Goal: Transaction & Acquisition: Purchase product/service

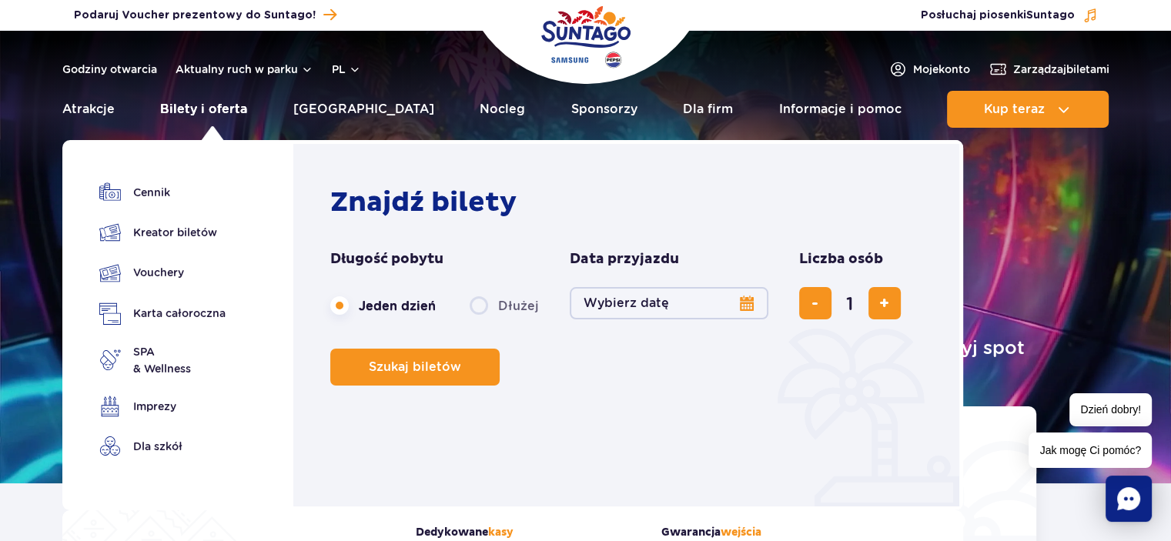
click at [203, 108] on link "Bilety i oferta" at bounding box center [203, 109] width 87 height 37
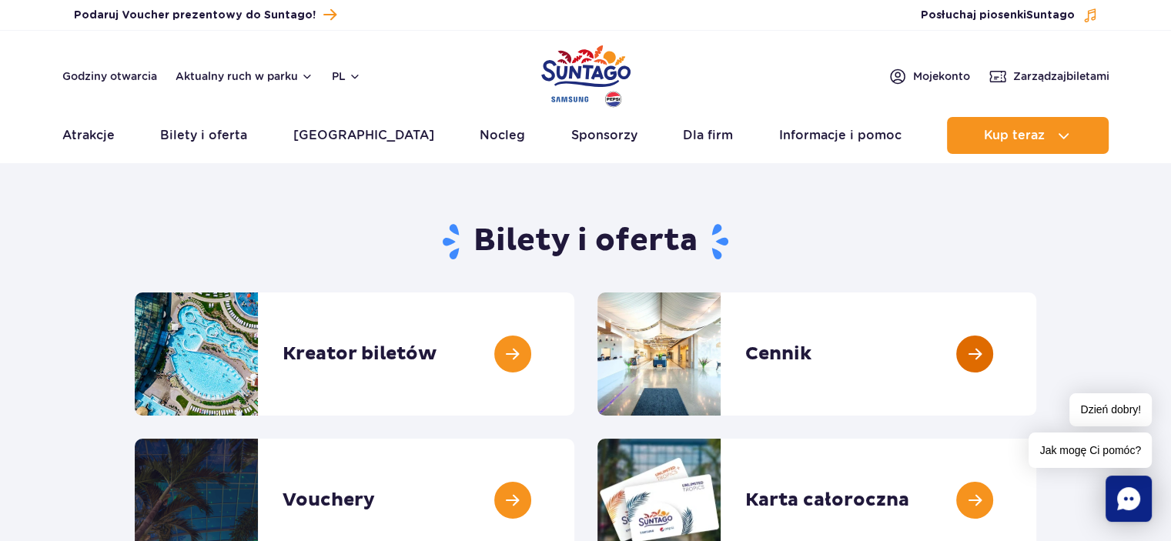
click at [1036, 344] on link at bounding box center [1036, 353] width 0 height 123
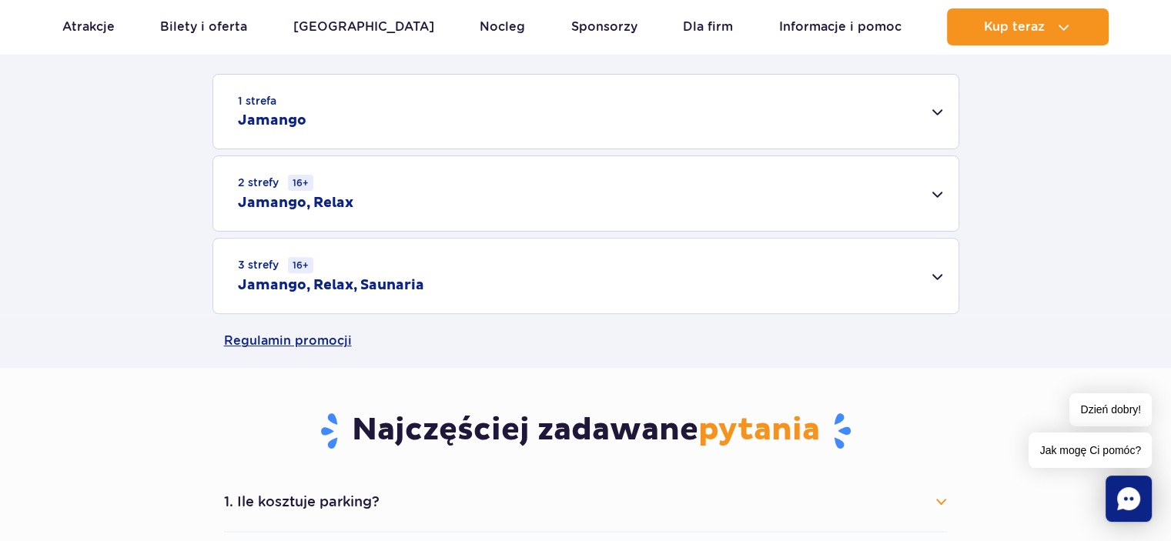
scroll to position [539, 0]
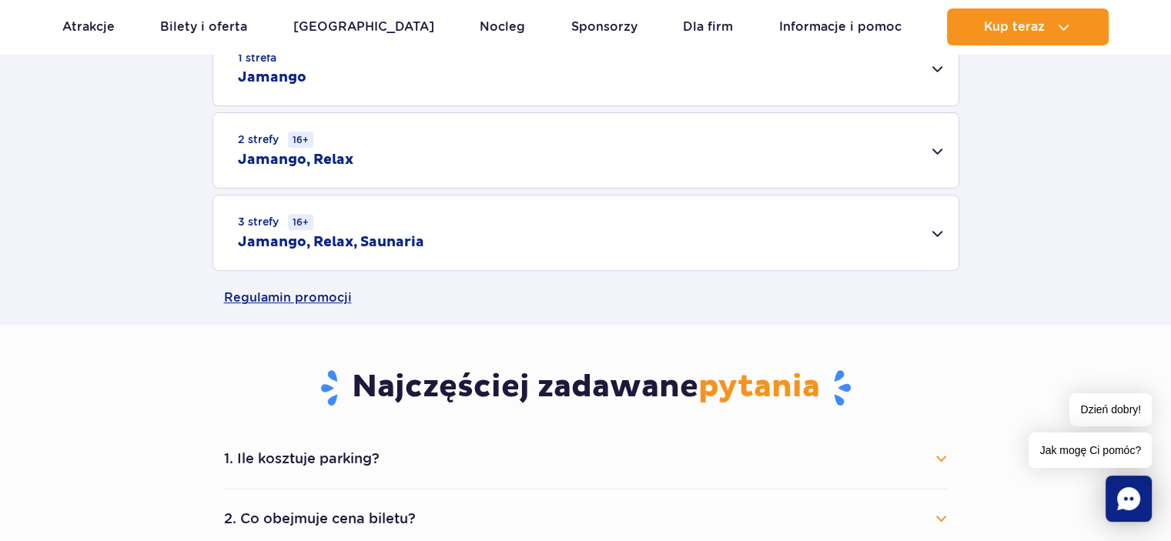
click at [933, 144] on div "2 strefy 16+ Jamango, Relax" at bounding box center [585, 150] width 745 height 75
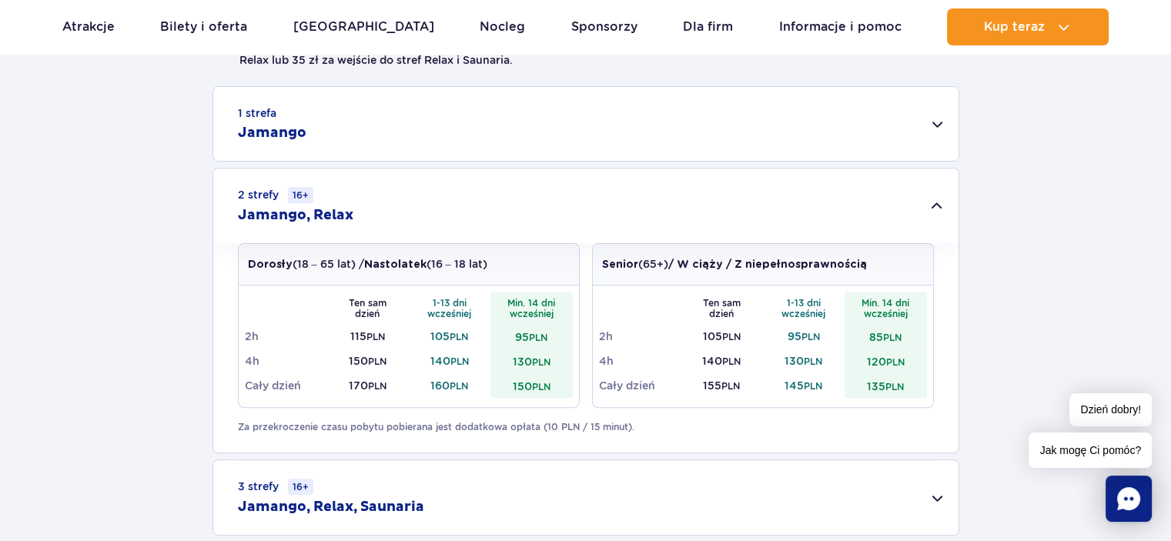
scroll to position [385, 0]
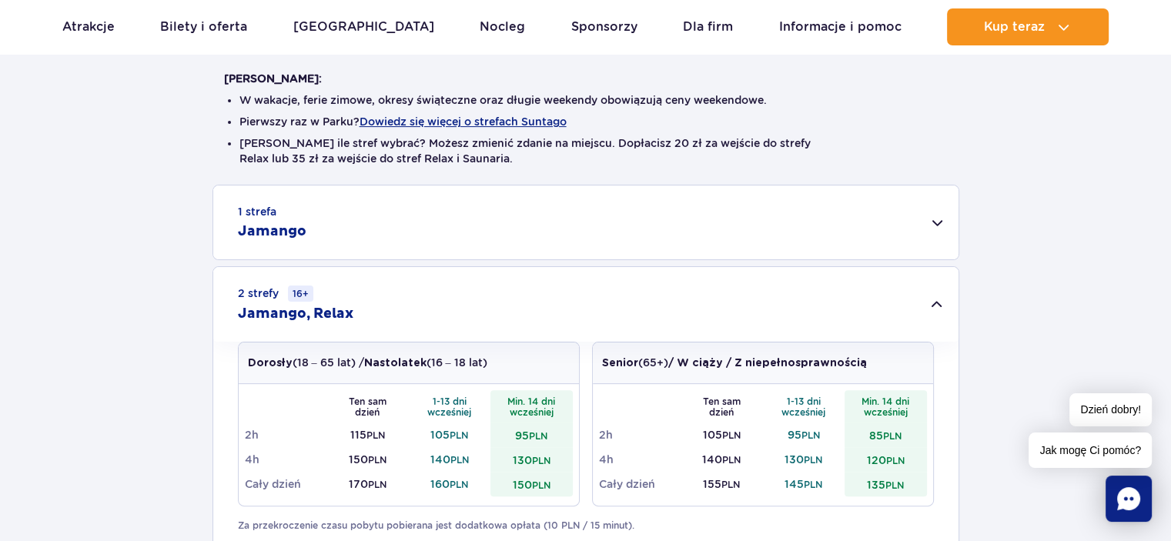
click at [936, 216] on div "1 strefa Jamango" at bounding box center [585, 223] width 745 height 74
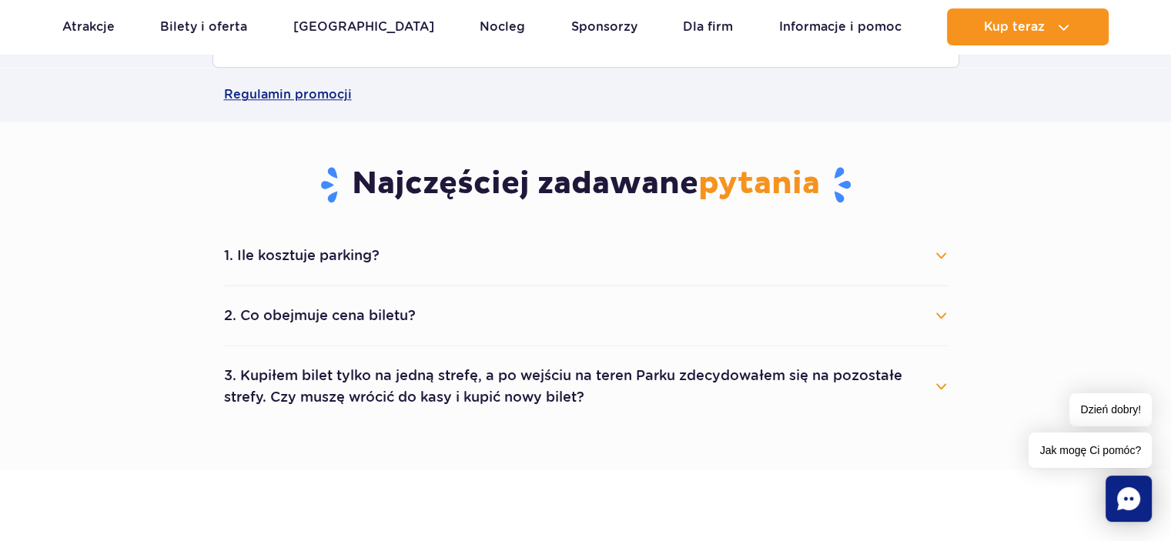
scroll to position [1539, 0]
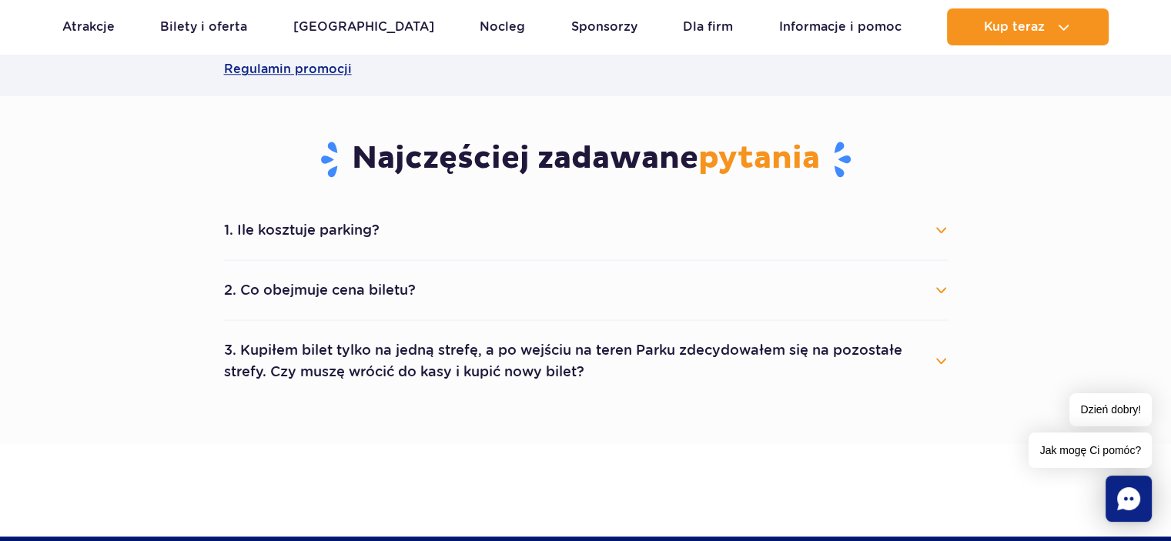
click at [934, 223] on button "1. Ile kosztuje parking?" at bounding box center [586, 230] width 724 height 34
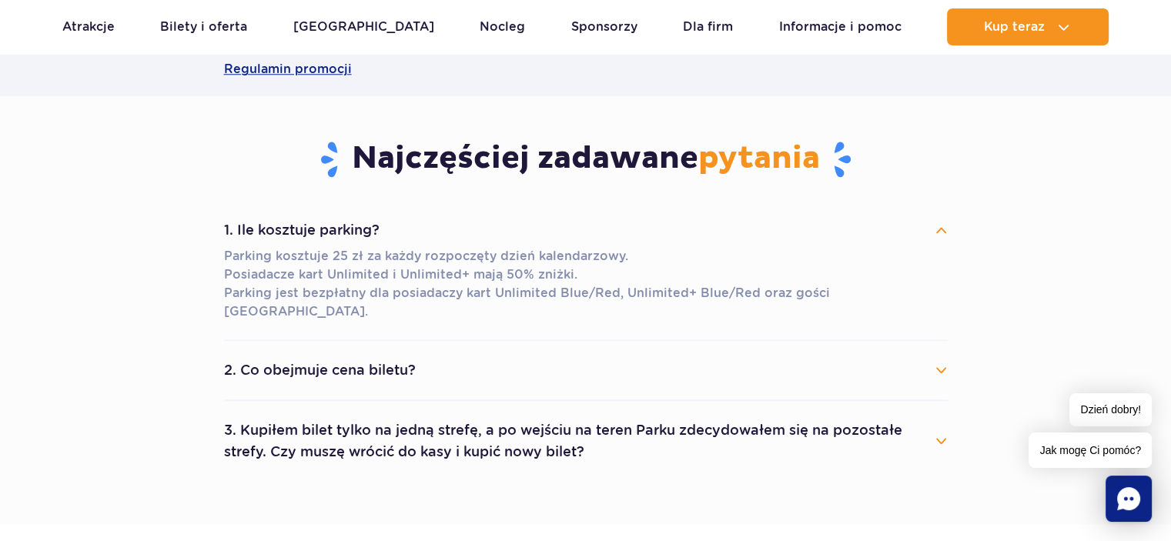
click at [943, 353] on button "2. Co obejmuje cena biletu?" at bounding box center [586, 370] width 724 height 34
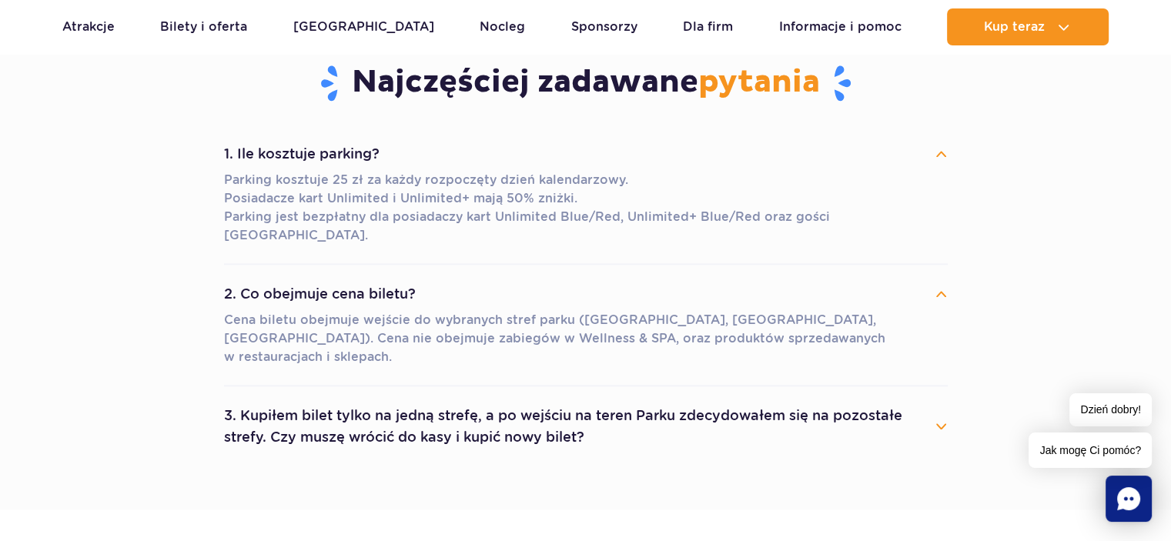
scroll to position [1693, 0]
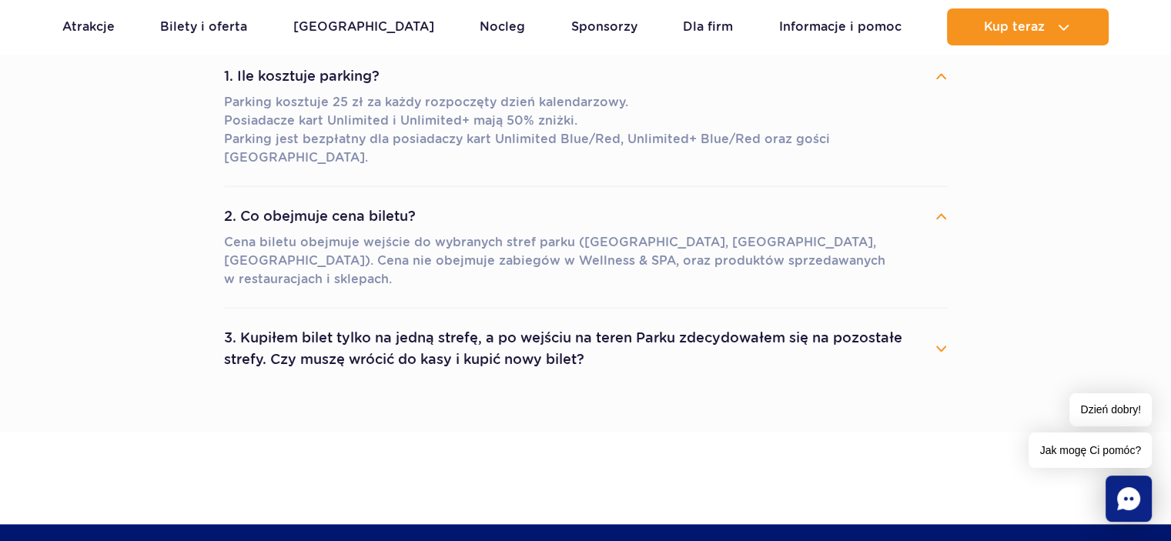
click at [938, 321] on button "3. Kupiłem bilet tylko na jedną strefę, a po wejściu na teren Parku zdecydowałe…" at bounding box center [586, 348] width 724 height 55
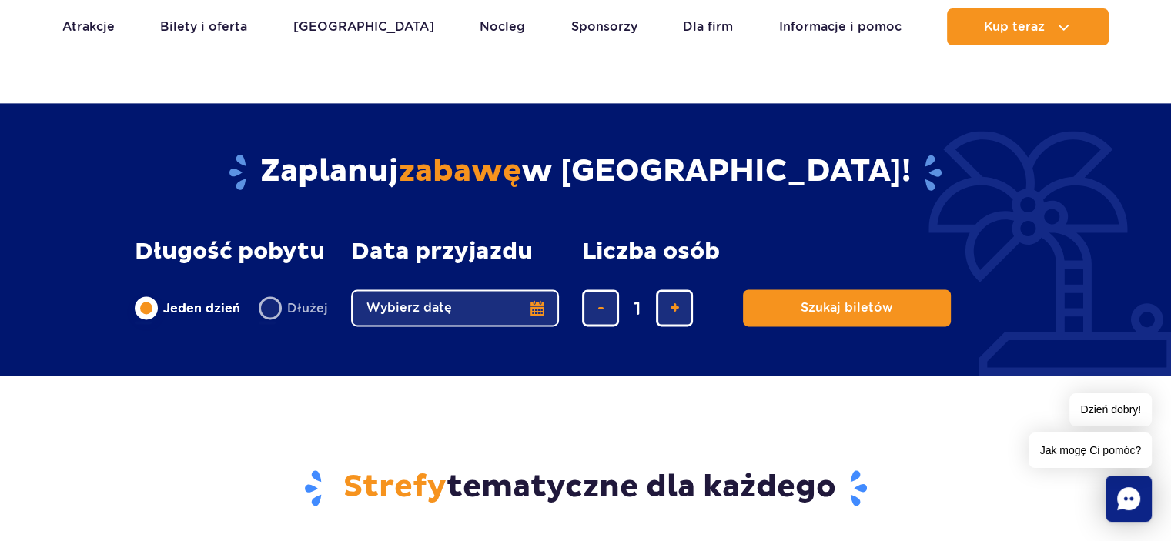
scroll to position [2155, 0]
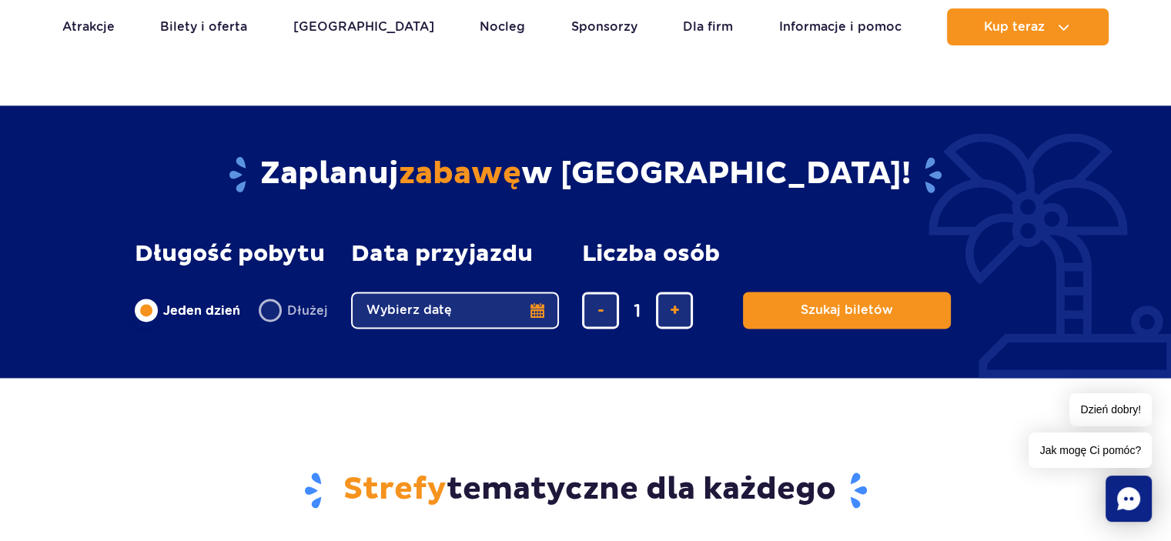
click at [538, 292] on button "Wybierz datę" at bounding box center [455, 310] width 208 height 37
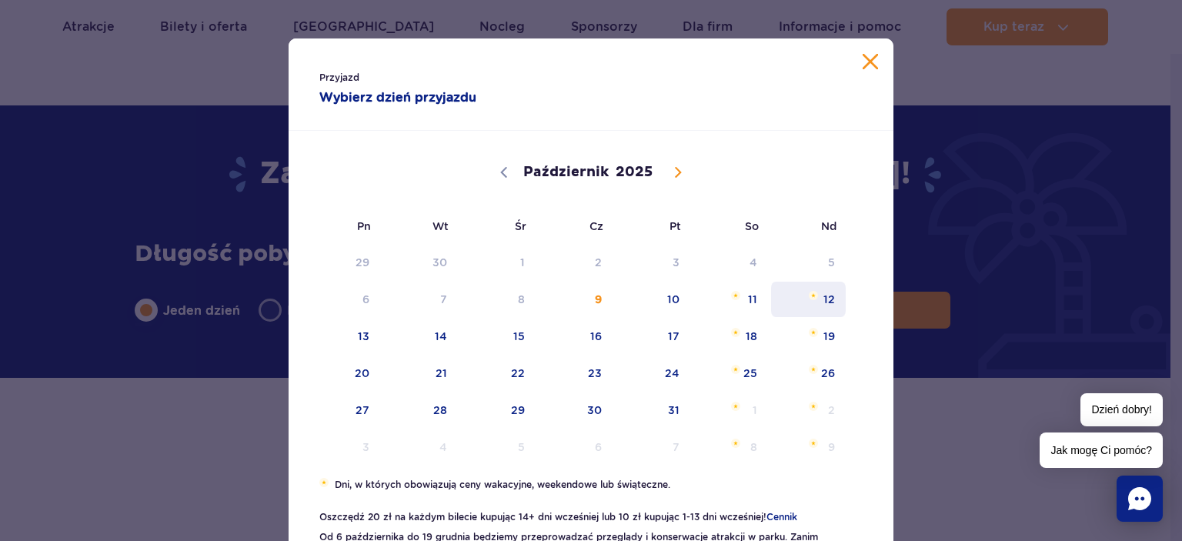
click at [824, 297] on span "12" at bounding box center [809, 299] width 78 height 35
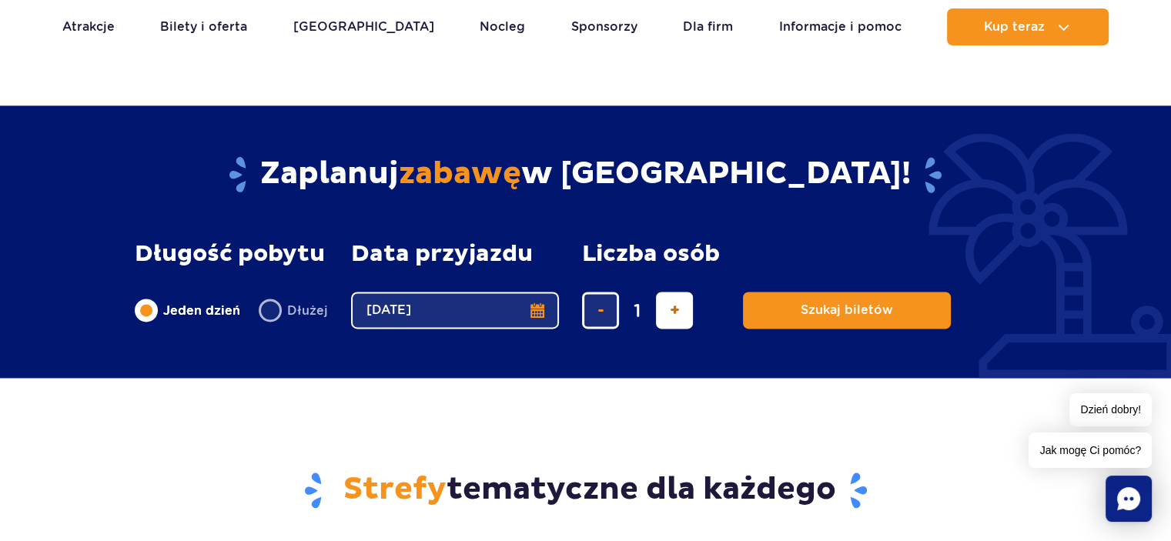
click at [675, 310] on span "dodaj bilet" at bounding box center [675, 310] width 10 height 0
type input "4"
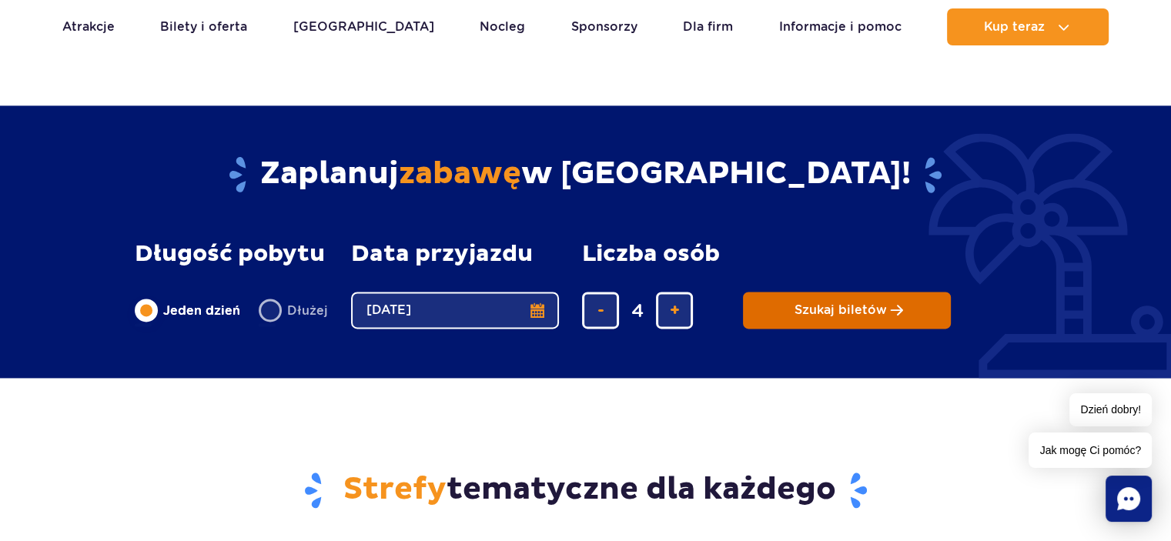
click at [772, 292] on button "Szukaj biletów" at bounding box center [847, 310] width 208 height 37
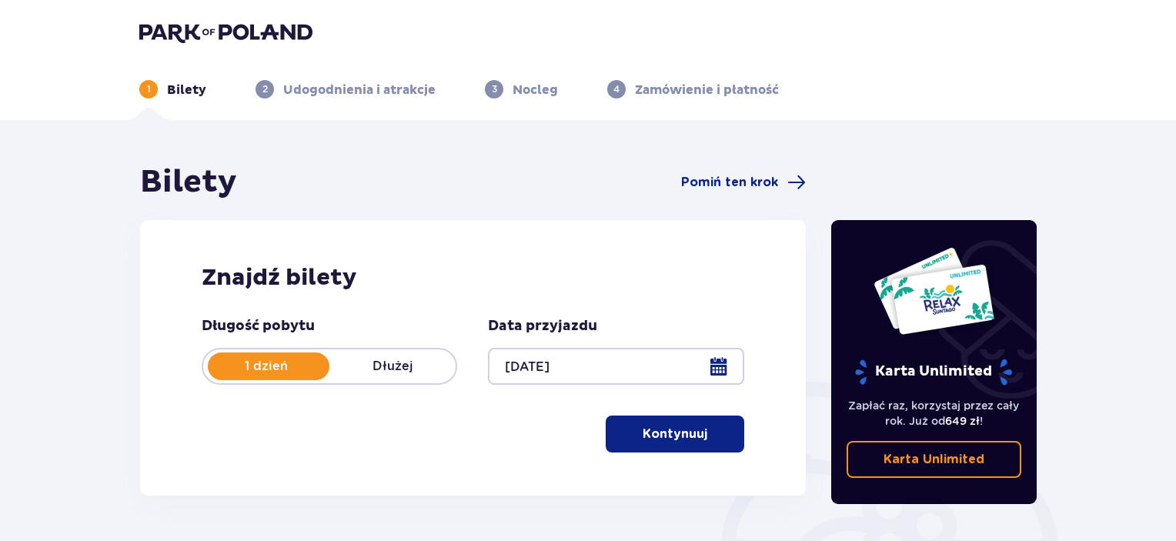
click at [680, 435] on p "Kontynuuj" at bounding box center [675, 434] width 65 height 17
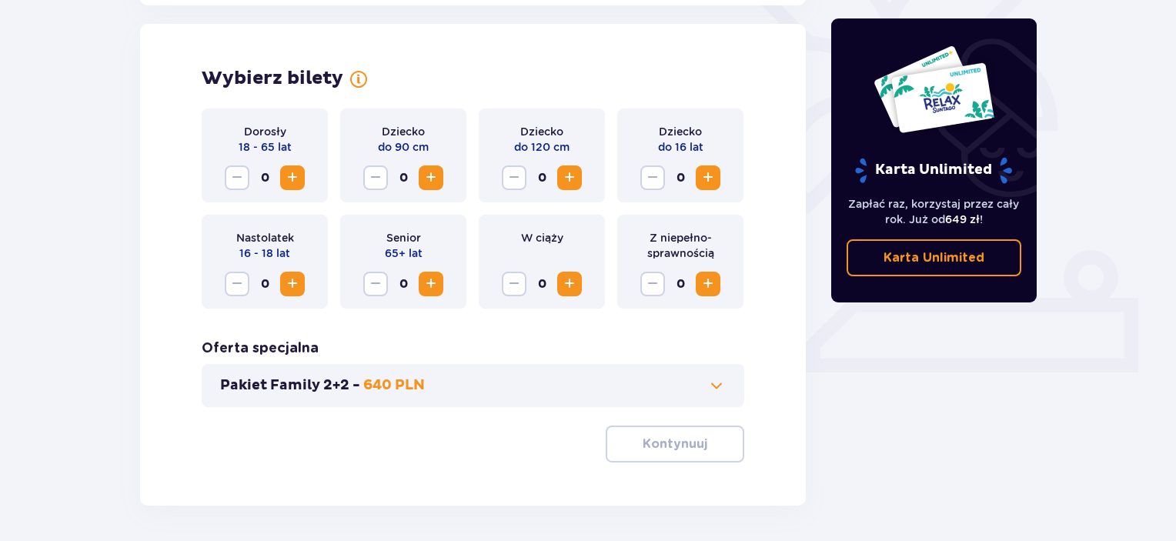
scroll to position [428, 0]
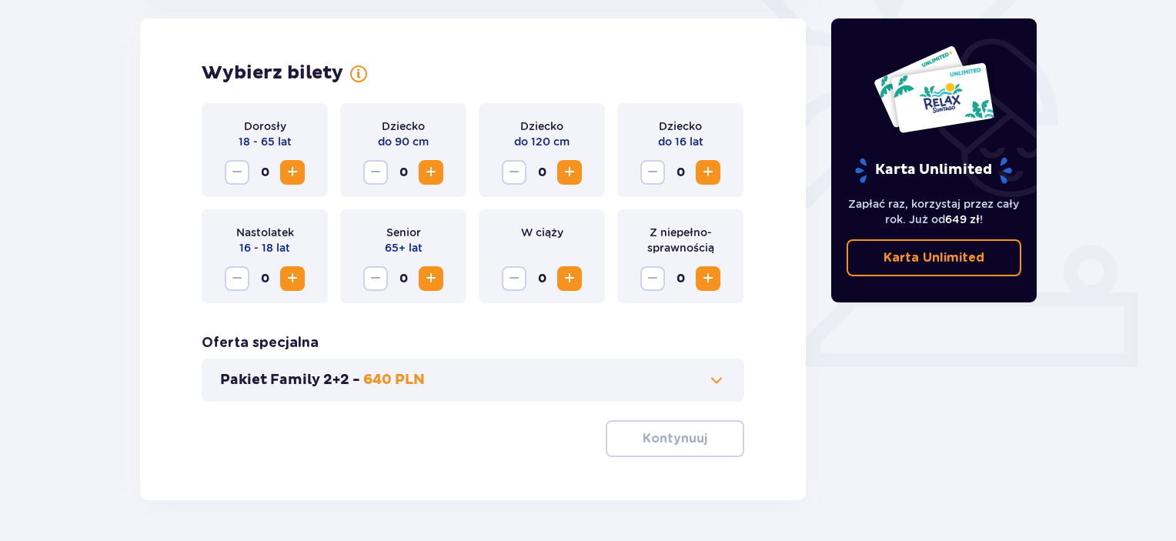
click at [291, 172] on span "Zwiększ" at bounding box center [292, 172] width 18 height 18
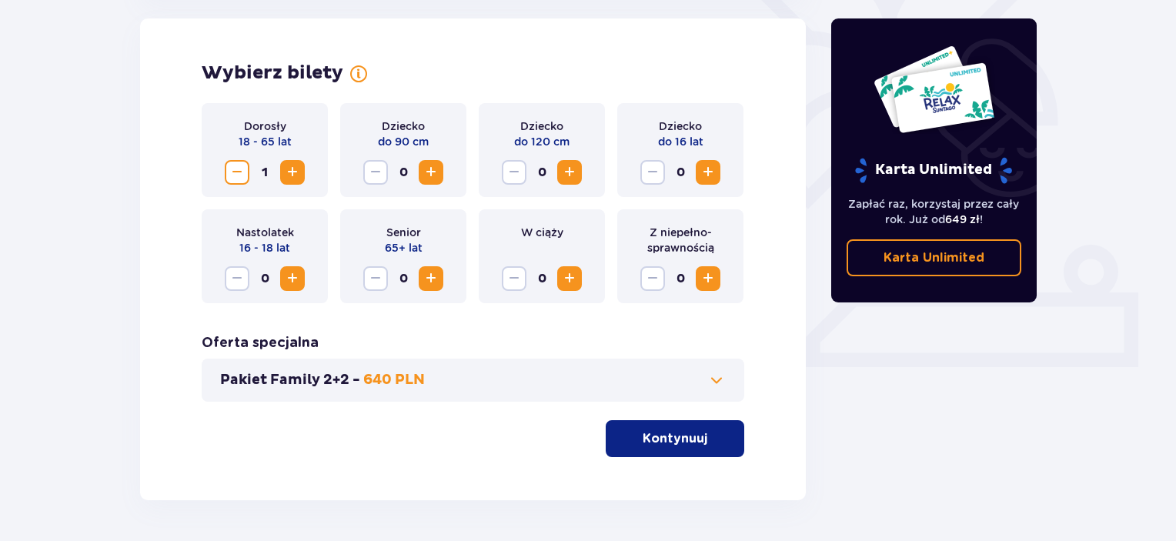
click at [291, 172] on span "Zwiększ" at bounding box center [292, 172] width 18 height 18
click at [714, 170] on span "Zwiększ" at bounding box center [708, 172] width 18 height 18
click at [717, 372] on span at bounding box center [716, 380] width 18 height 18
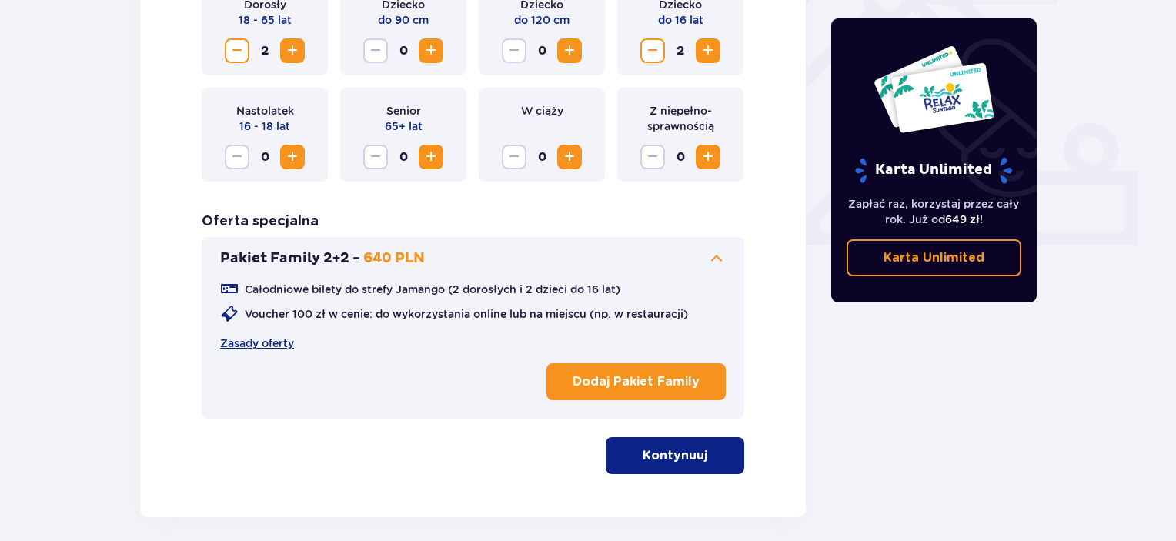
scroll to position [582, 0]
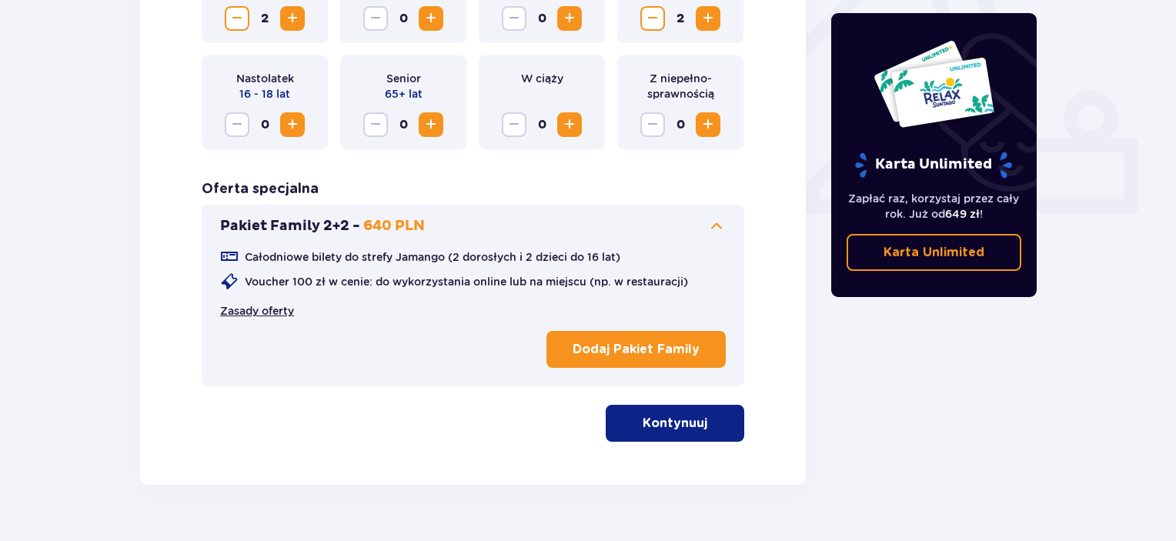
click at [282, 310] on link "Zasady oferty" at bounding box center [257, 310] width 74 height 15
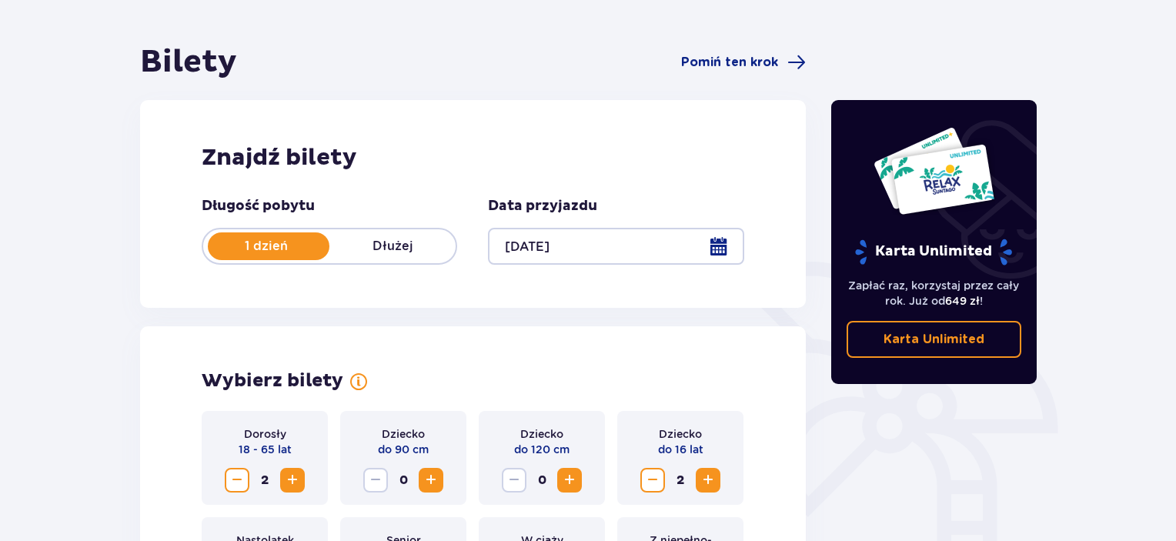
scroll to position [0, 0]
